Goal: Find specific page/section

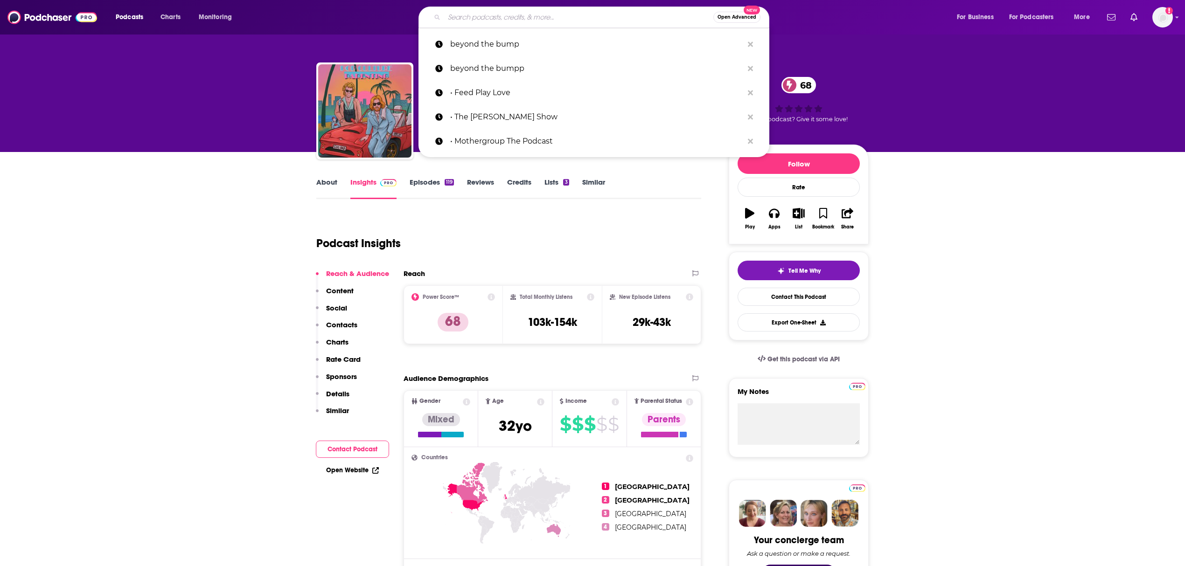
click at [502, 12] on input "Search podcasts, credits, & more..." at bounding box center [578, 17] width 269 height 15
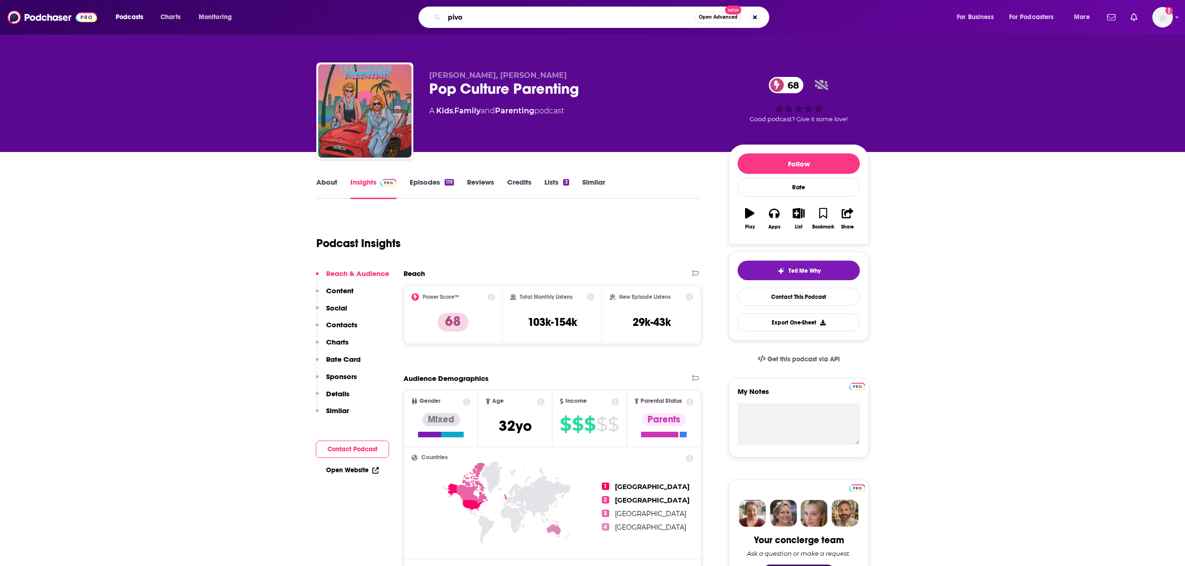
type input "pivot"
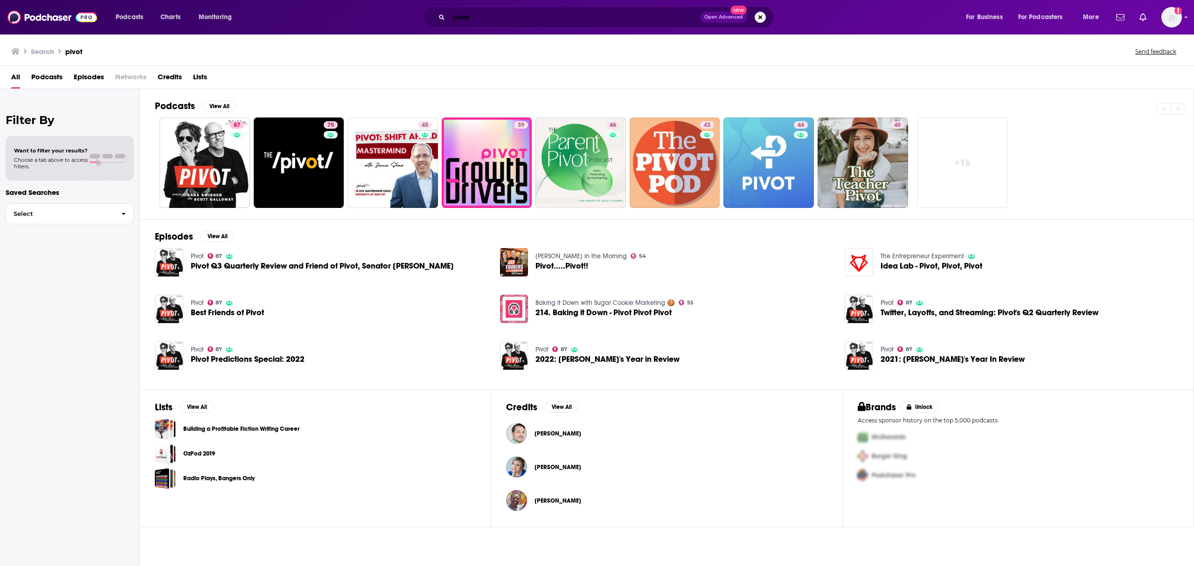
click at [506, 12] on input "pivot" at bounding box center [574, 17] width 251 height 15
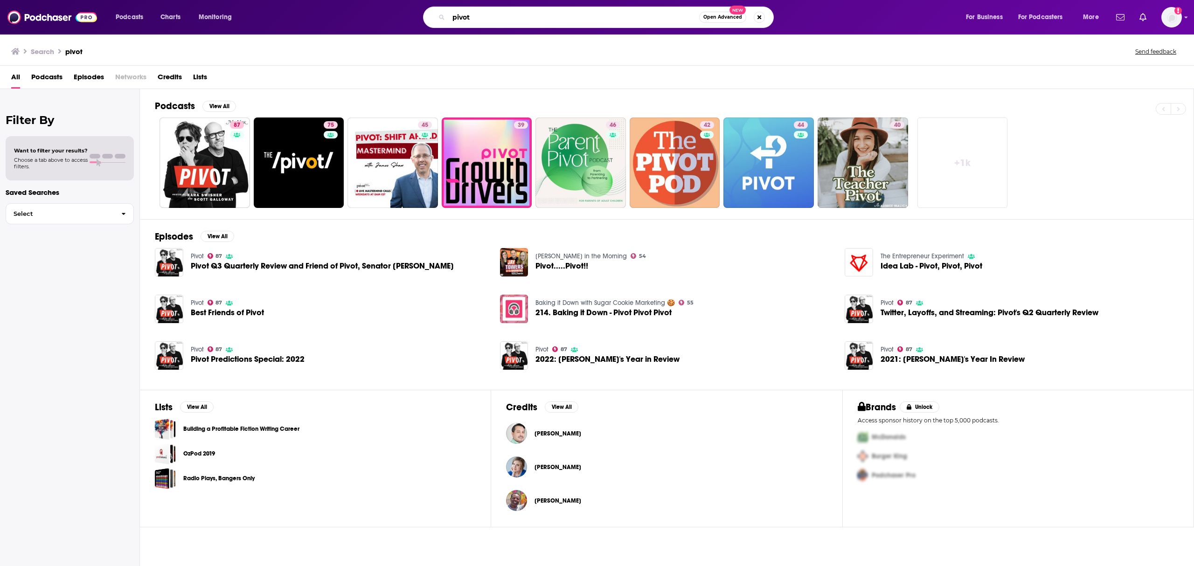
click at [500, 19] on input "pivot" at bounding box center [574, 17] width 250 height 15
type input "pivot [PERSON_NAME]"
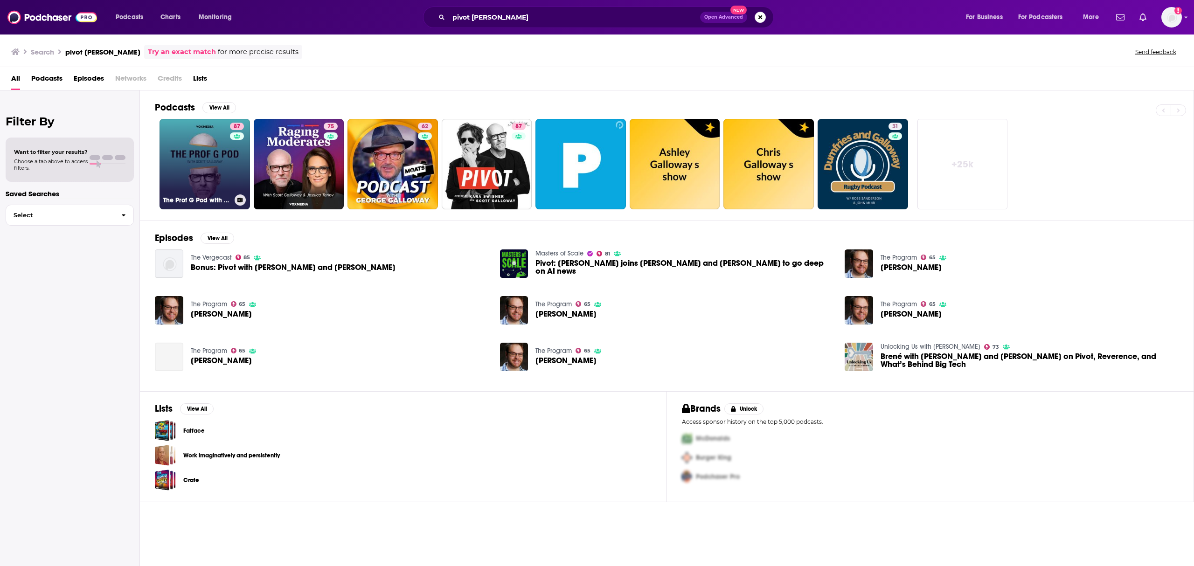
click at [212, 153] on link "87 The Prof G Pod with [PERSON_NAME]" at bounding box center [205, 164] width 90 height 90
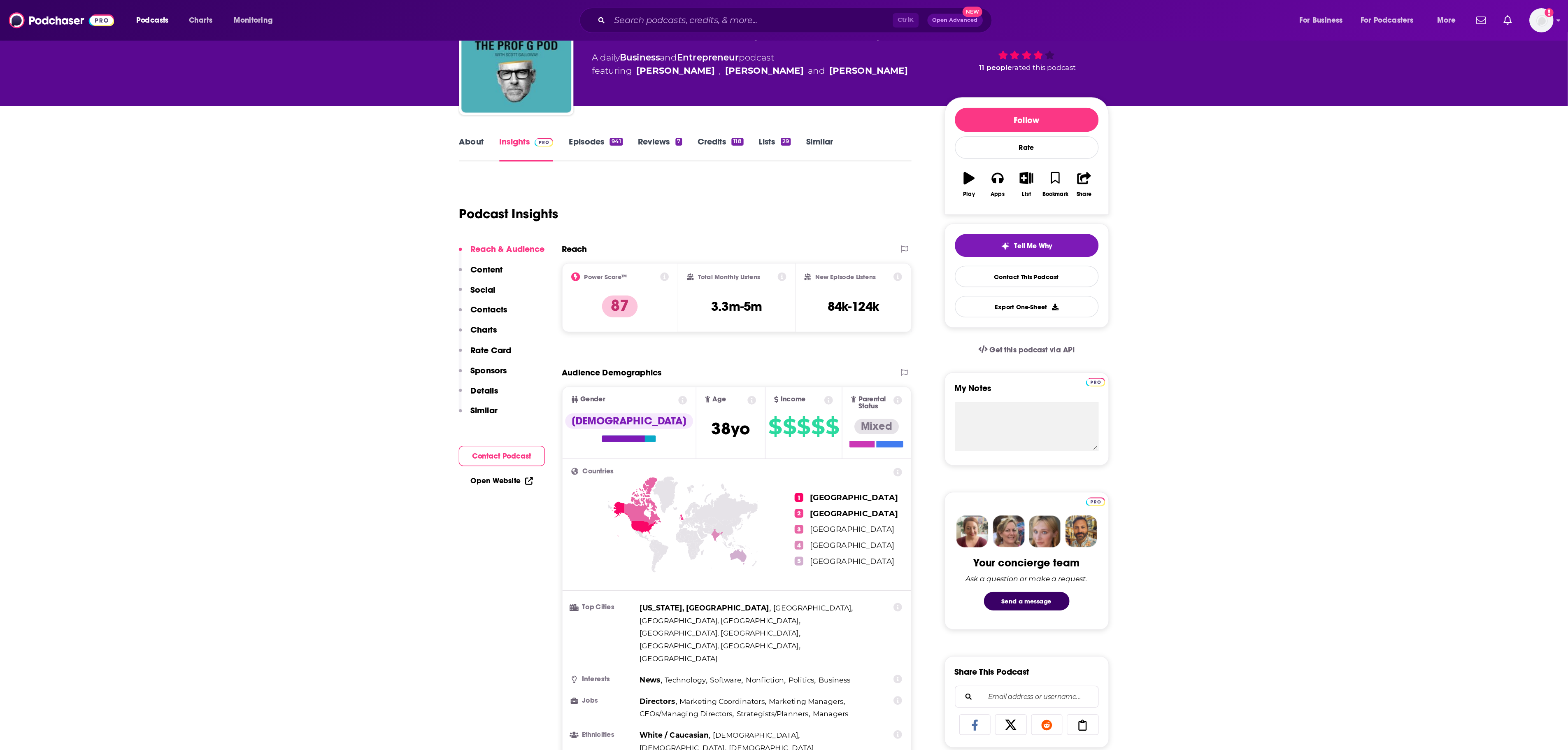
scroll to position [55, 0]
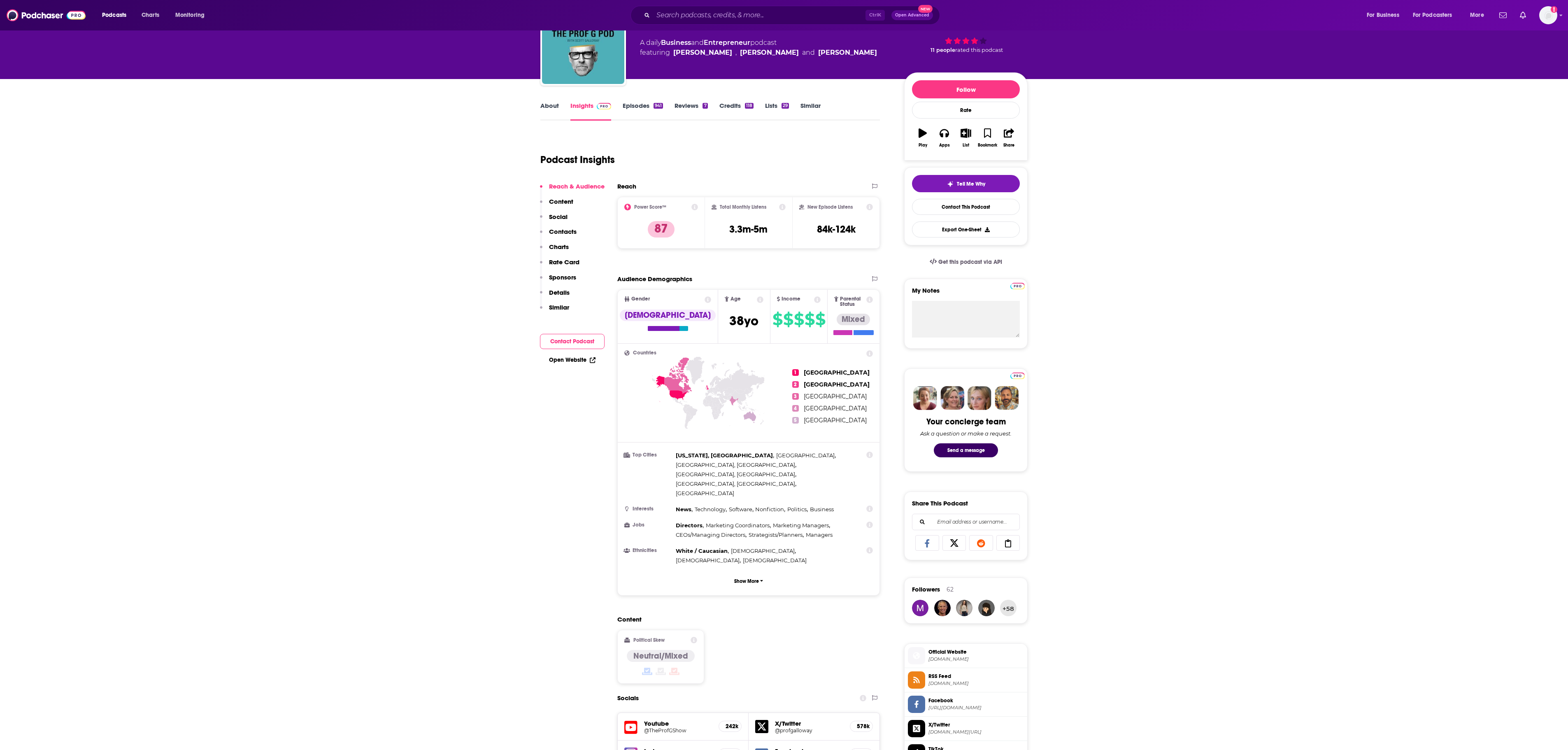
drag, startPoint x: 1014, startPoint y: 2, endPoint x: 1263, endPoint y: 373, distance: 446.8
